Goal: Navigation & Orientation: Go to known website

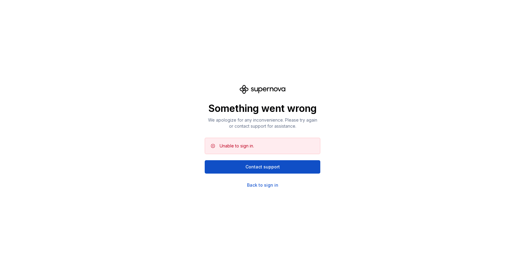
click at [261, 164] on span "Contact support" at bounding box center [262, 167] width 34 height 6
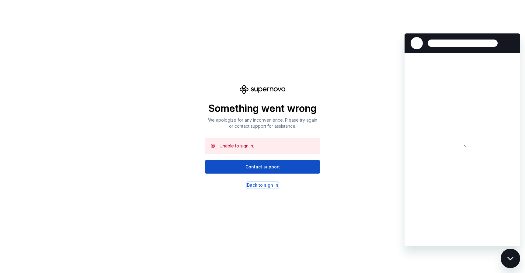
click at [259, 186] on div "Back to sign in" at bounding box center [262, 185] width 31 height 6
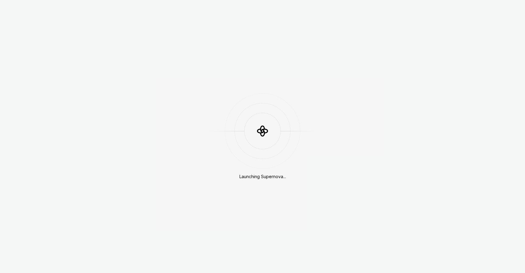
scroll to position [176, 0]
